Goal: Navigation & Orientation: Find specific page/section

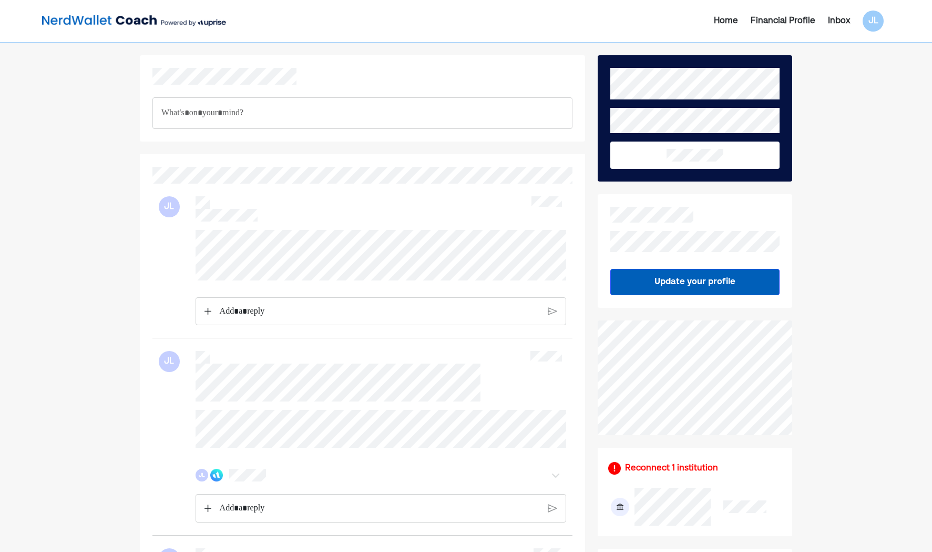
click at [173, 222] on div "JL" at bounding box center [362, 261] width 420 height 155
click at [154, 233] on div "JL" at bounding box center [362, 261] width 420 height 155
click at [529, 271] on div "JL" at bounding box center [362, 261] width 420 height 155
drag, startPoint x: 268, startPoint y: 227, endPoint x: 169, endPoint y: 231, distance: 98.4
click at [169, 231] on div at bounding box center [362, 278] width 407 height 96
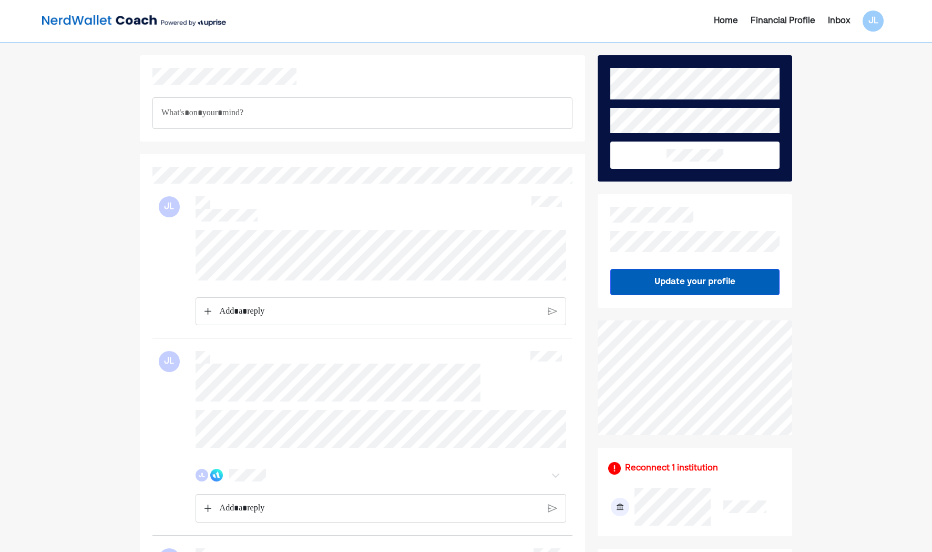
click at [549, 270] on div "JL" at bounding box center [362, 261] width 420 height 155
drag, startPoint x: 189, startPoint y: 229, endPoint x: 157, endPoint y: 229, distance: 32.1
click at [157, 229] on div "JL" at bounding box center [362, 261] width 420 height 155
drag, startPoint x: 157, startPoint y: 229, endPoint x: 181, endPoint y: 252, distance: 33.1
click at [181, 252] on div at bounding box center [362, 278] width 407 height 96
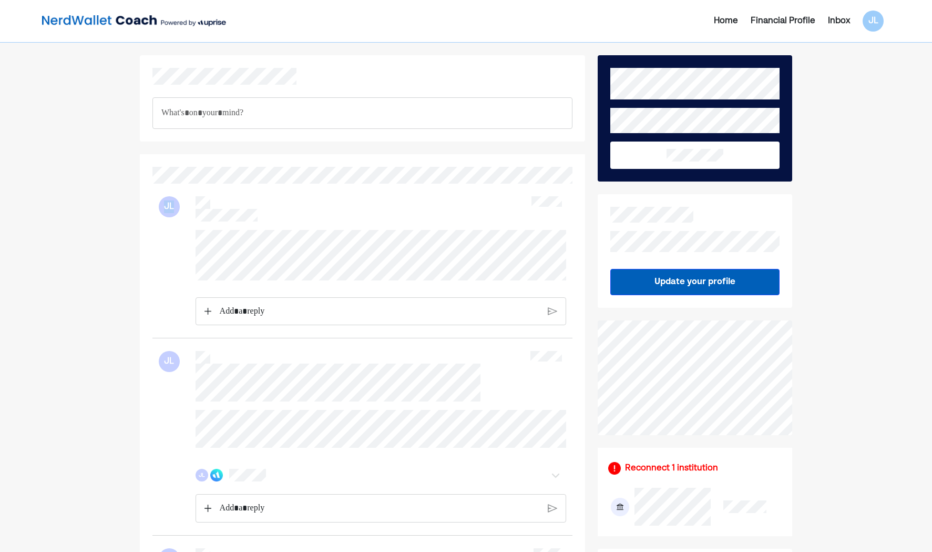
click at [523, 279] on div "JL" at bounding box center [362, 261] width 420 height 155
drag, startPoint x: 167, startPoint y: 223, endPoint x: 131, endPoint y: 202, distance: 40.8
click at [507, 275] on div at bounding box center [362, 278] width 407 height 96
drag, startPoint x: 193, startPoint y: 230, endPoint x: 404, endPoint y: 285, distance: 217.8
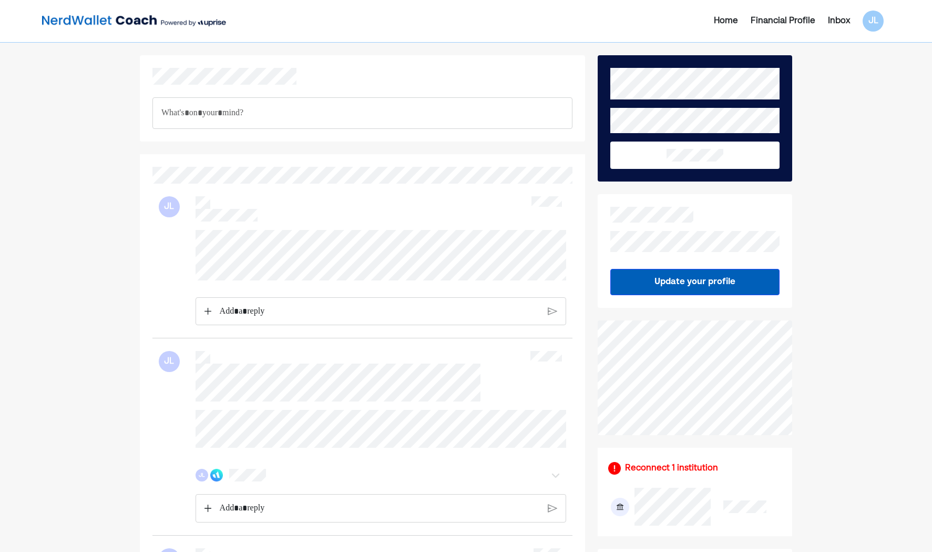
click at [404, 280] on div at bounding box center [381, 255] width 371 height 50
